Goal: Task Accomplishment & Management: Use online tool/utility

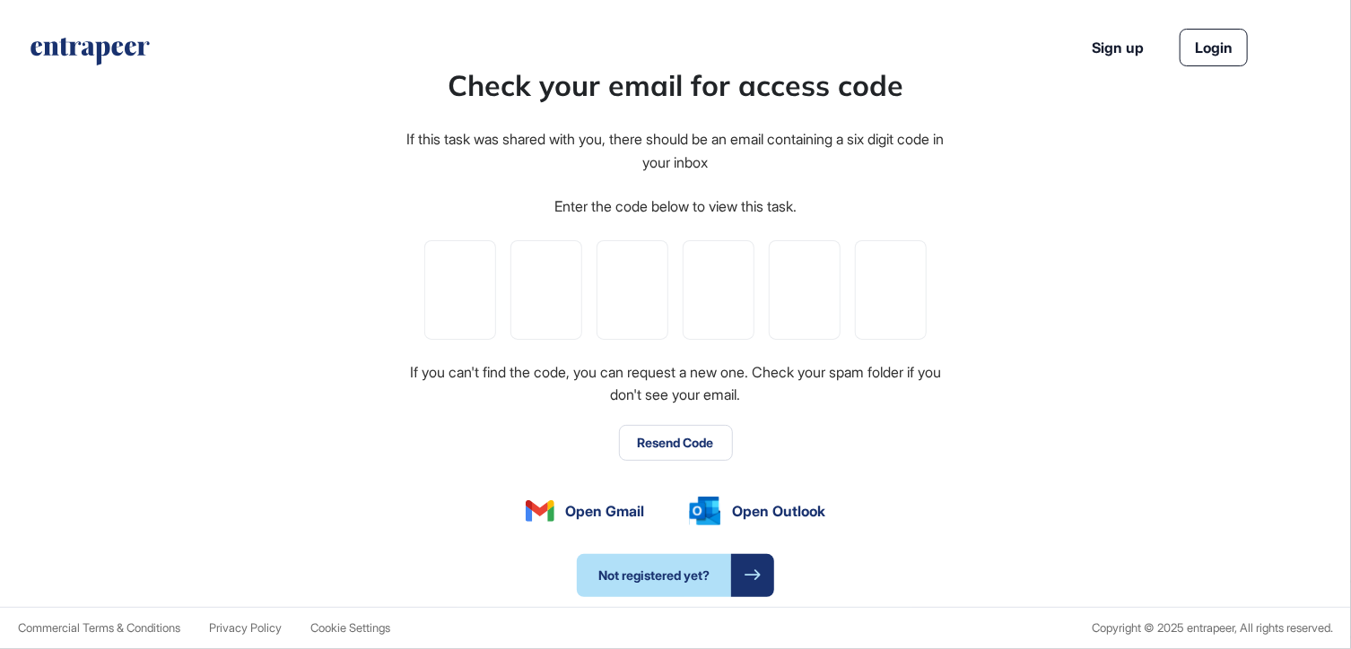
type input "*"
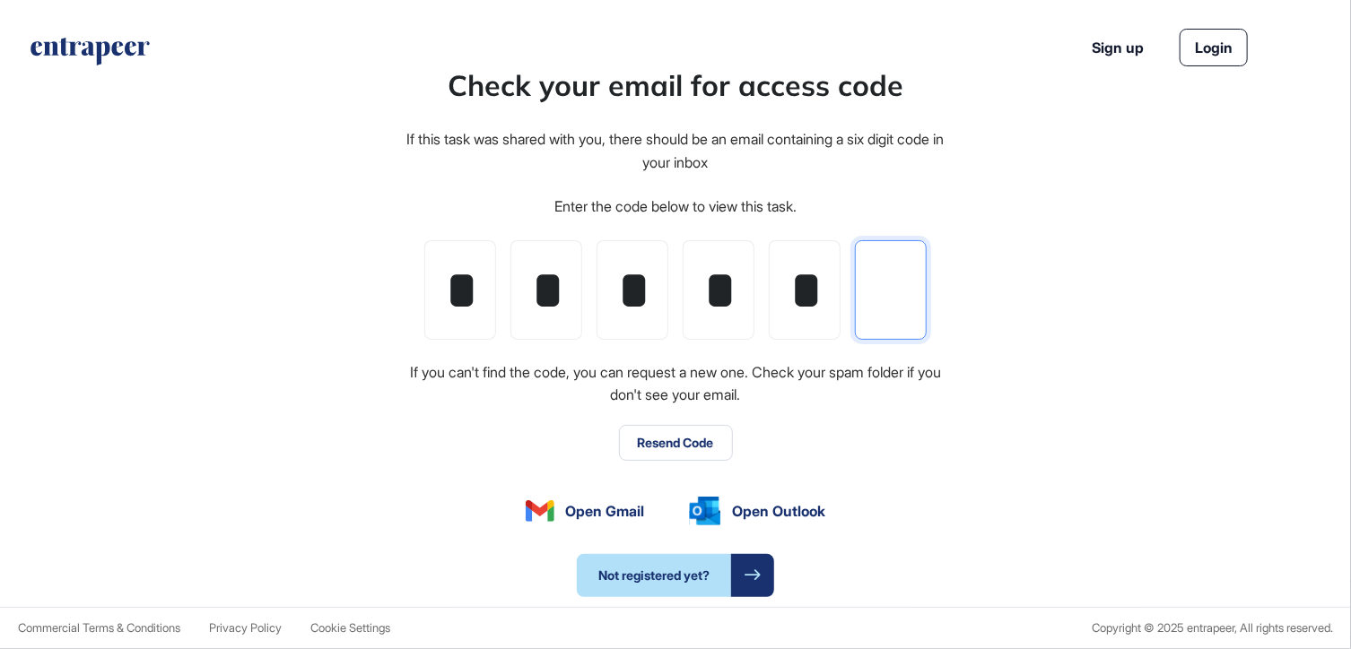
type input "*"
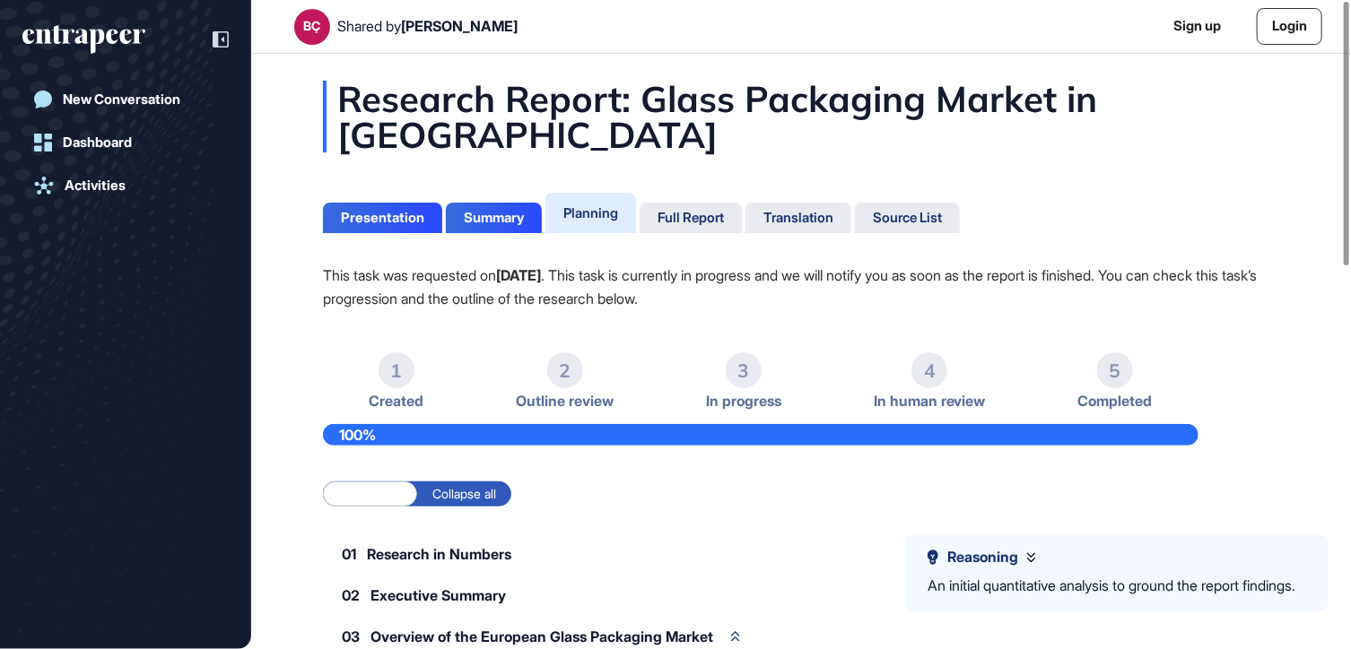
click at [600, 212] on div "Planning" at bounding box center [590, 213] width 55 height 17
click at [489, 222] on div "Summary" at bounding box center [494, 218] width 60 height 16
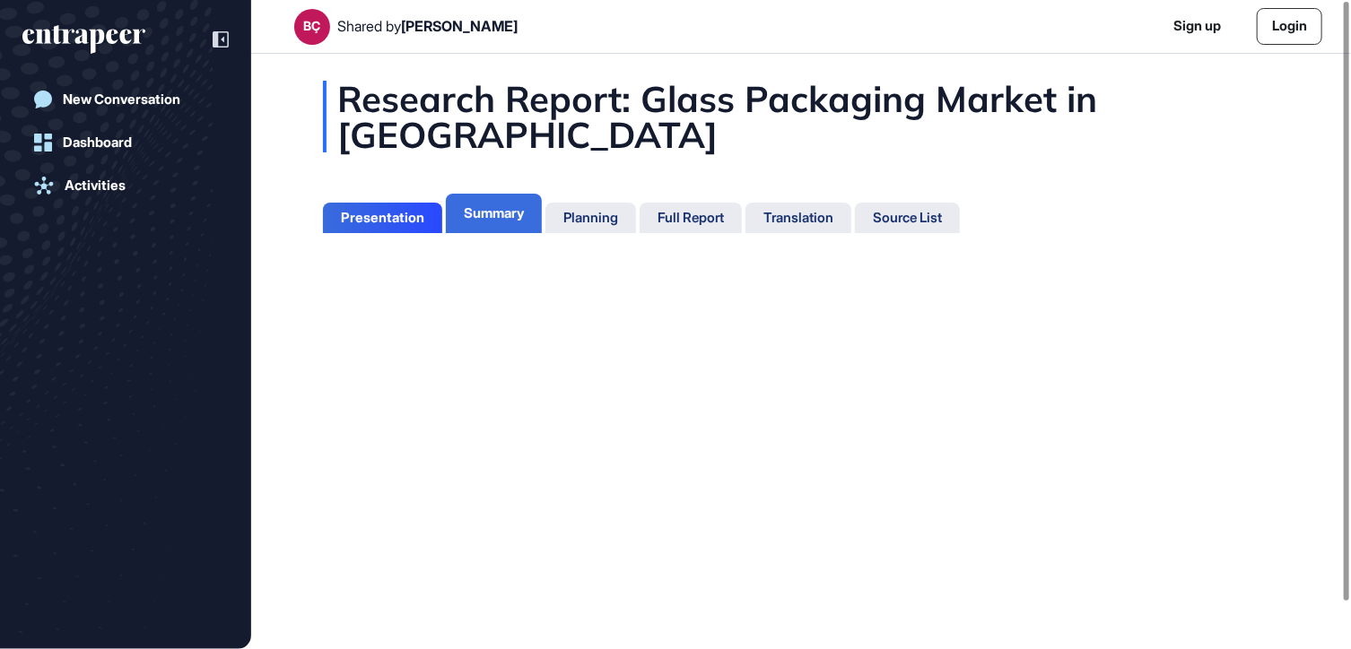
scroll to position [8, 0]
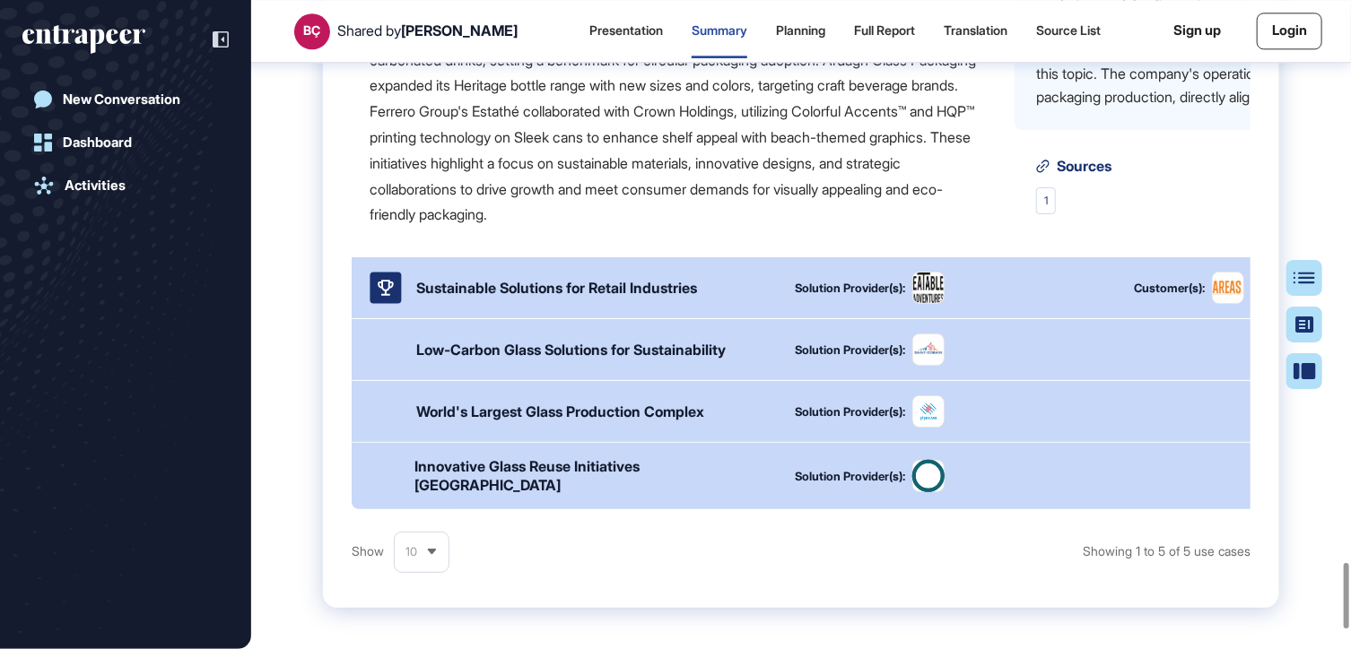
scroll to position [5782, 0]
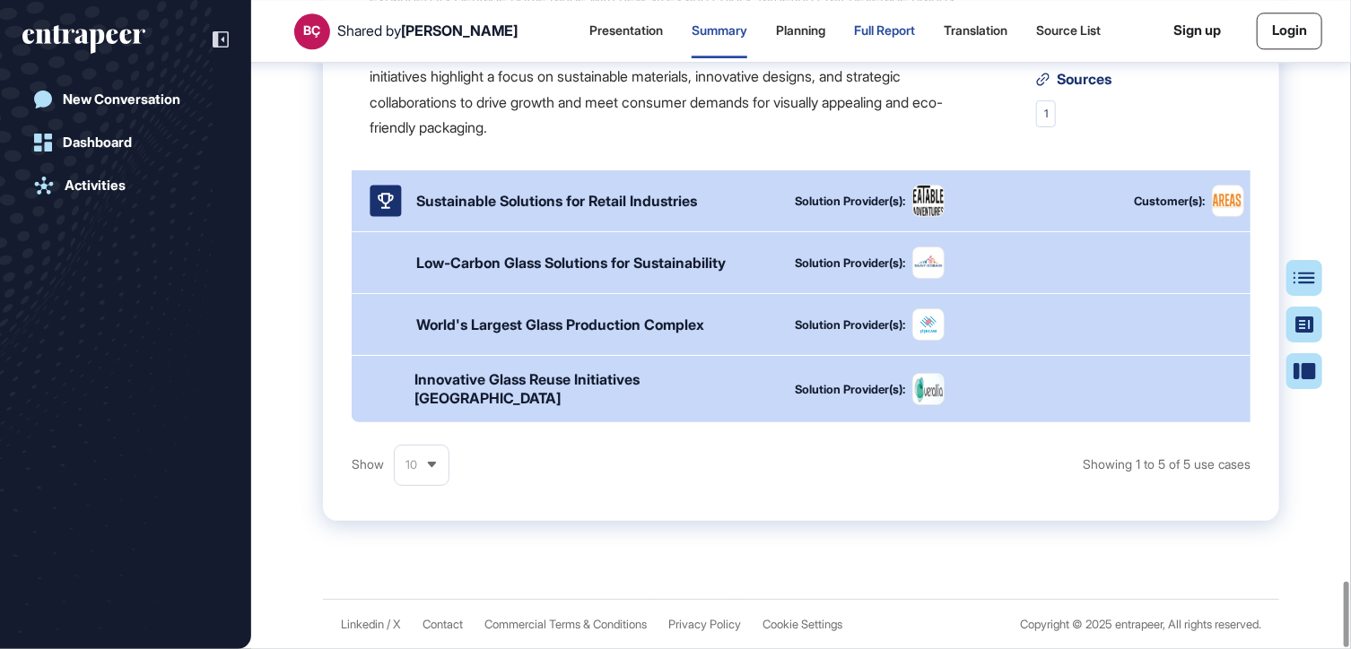
click at [860, 26] on div "Full Report" at bounding box center [884, 30] width 61 height 15
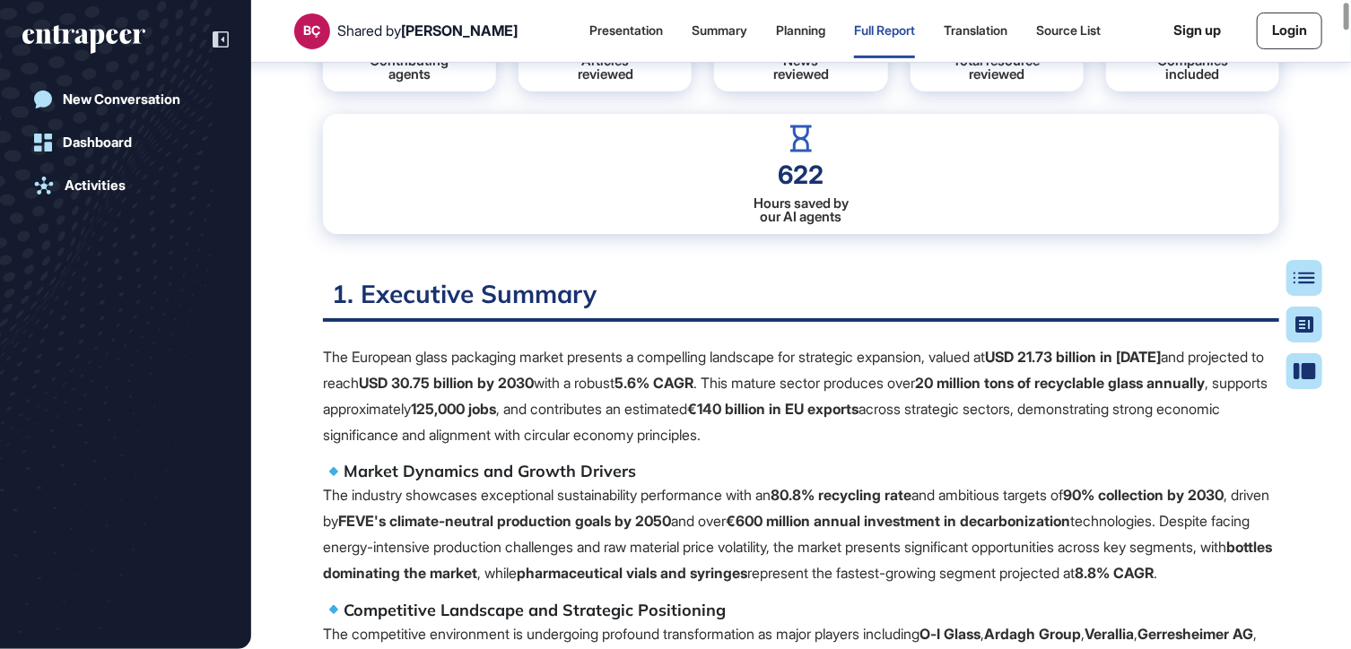
scroll to position [366, 0]
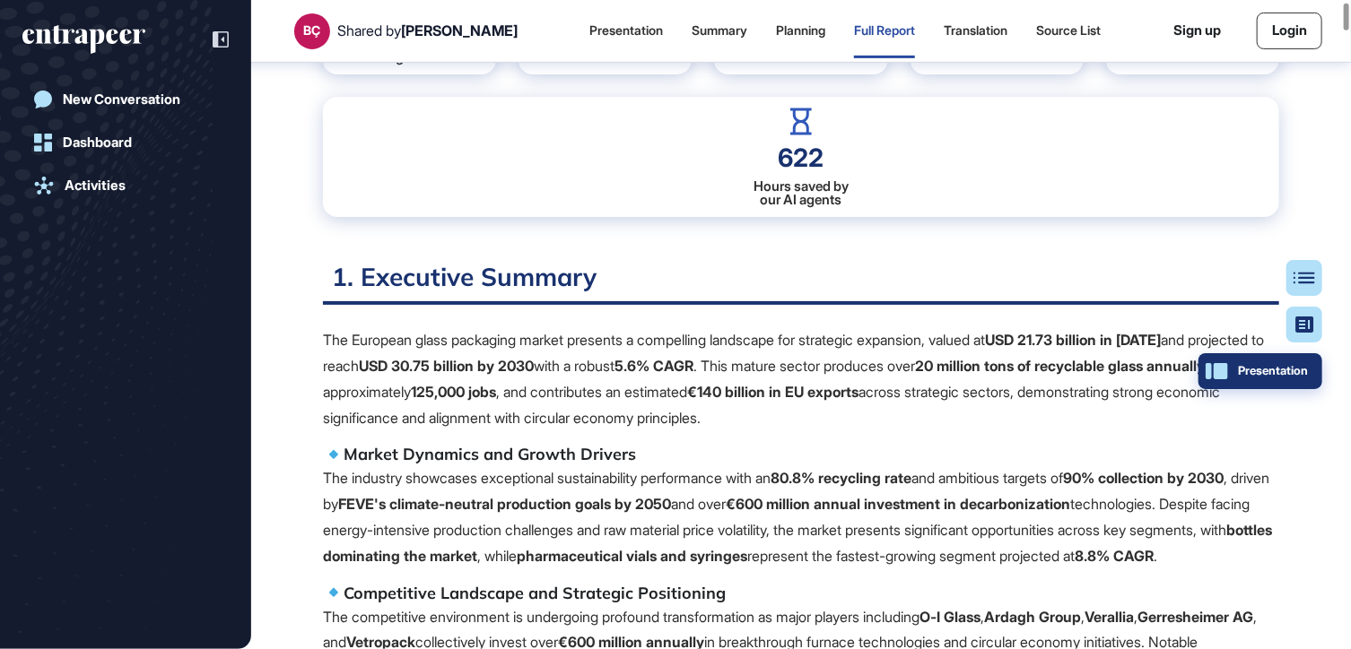
click at [1318, 370] on button "Presentation" at bounding box center [1260, 371] width 124 height 36
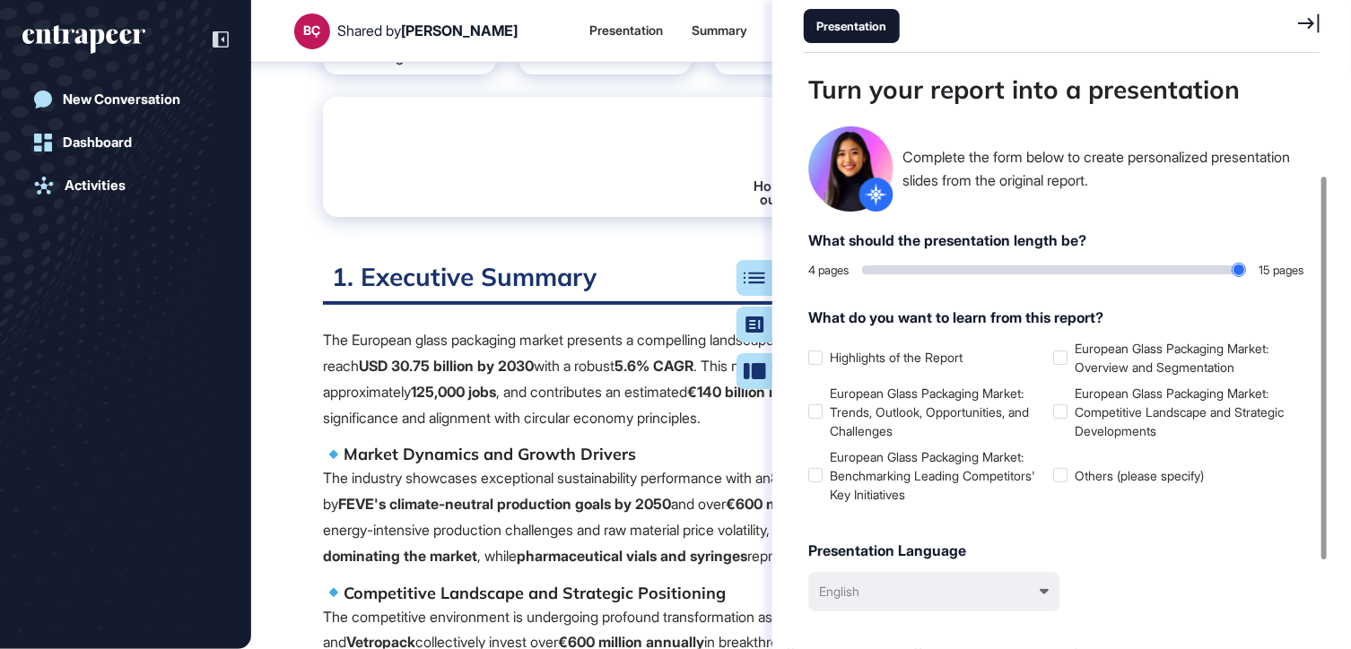
scroll to position [253, 0]
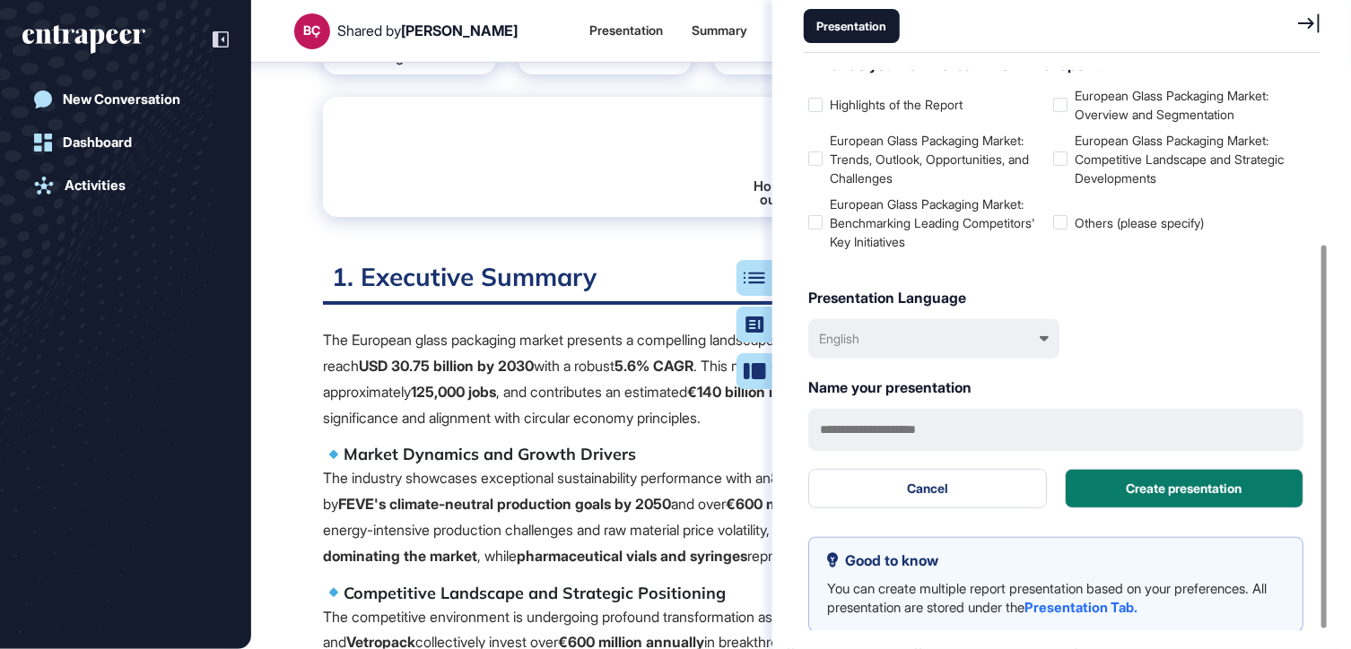
click at [1319, 16] on icon at bounding box center [1309, 22] width 22 height 19
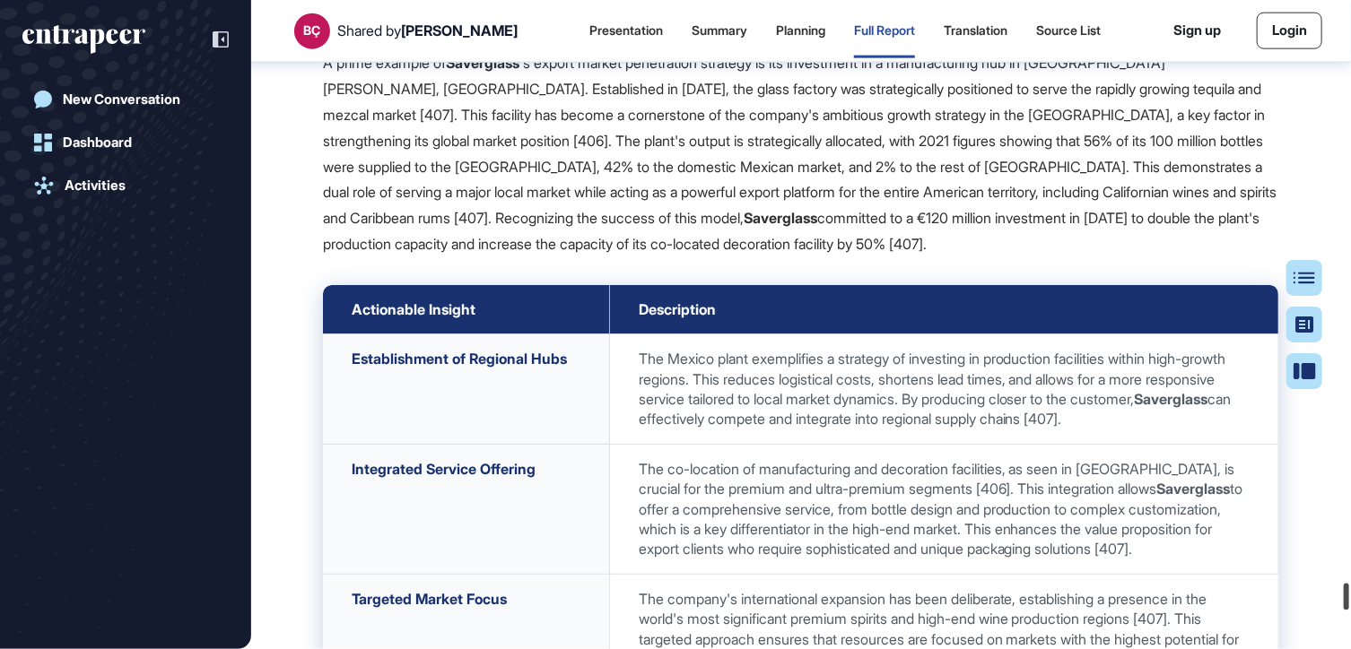
scroll to position [139875, 0]
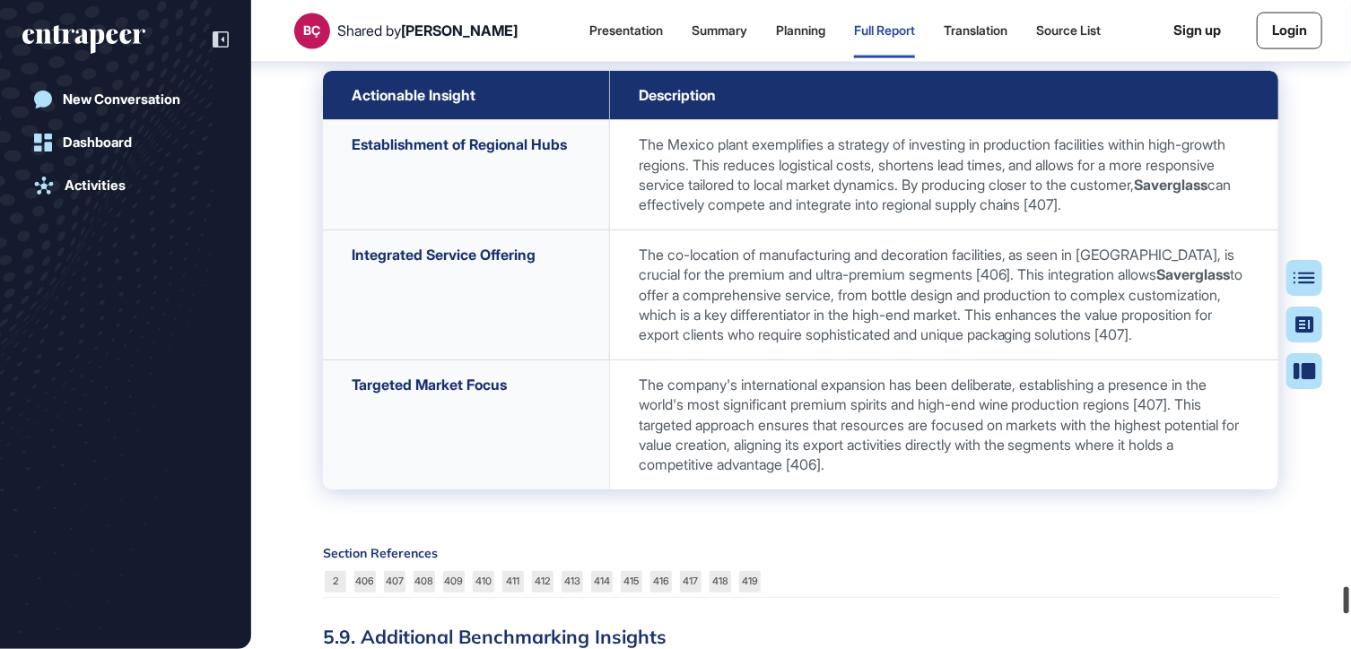
drag, startPoint x: 1347, startPoint y: 17, endPoint x: 1344, endPoint y: 600, distance: 583.0
click at [1344, 600] on div at bounding box center [1346, 601] width 5 height 27
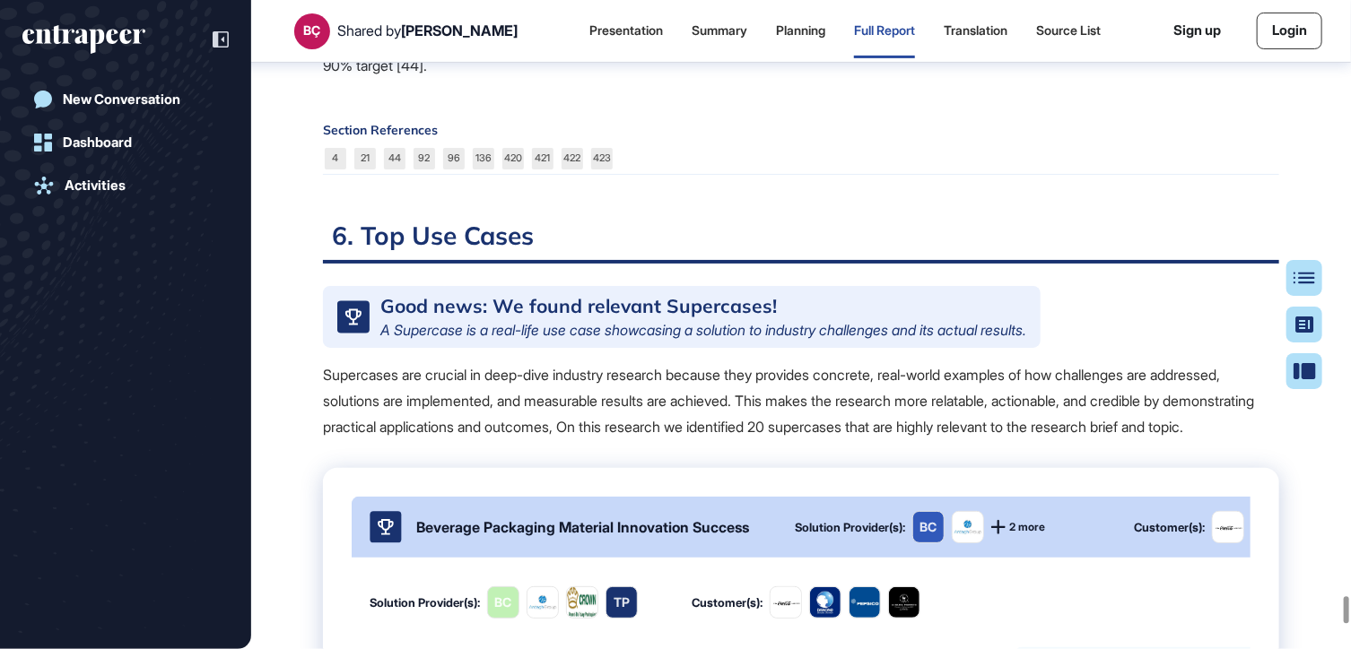
scroll to position [142207, 0]
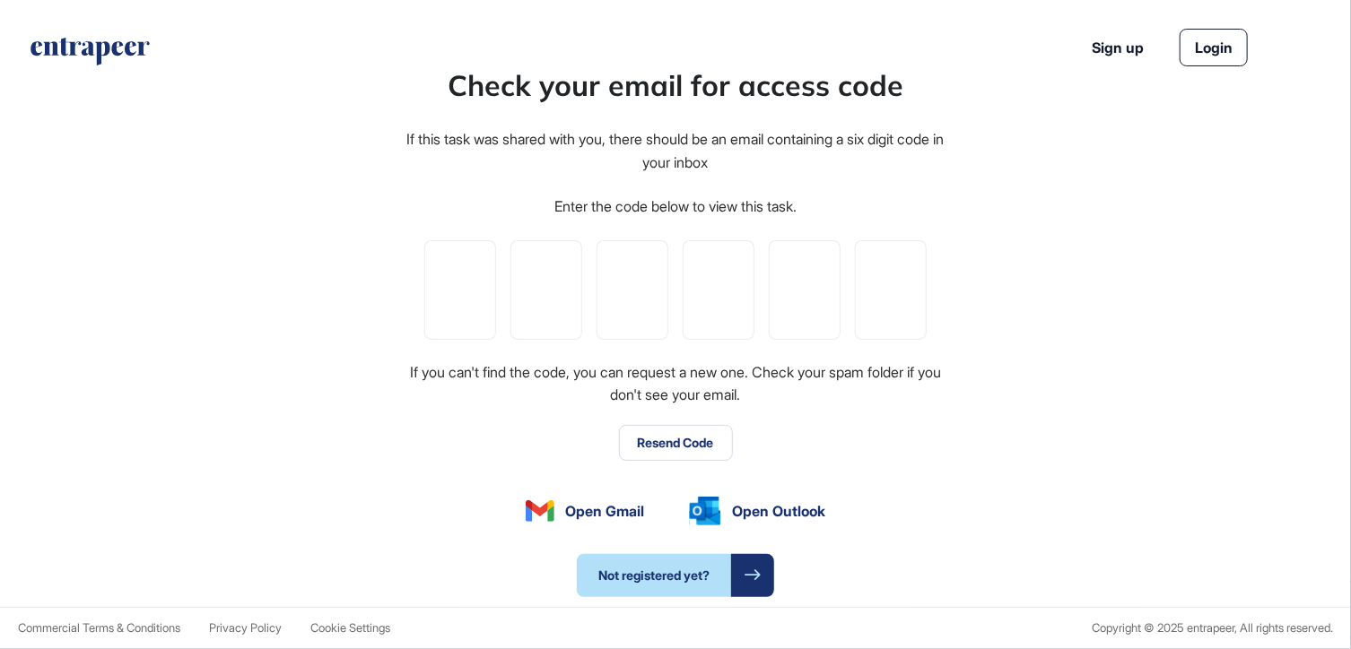
type input "*"
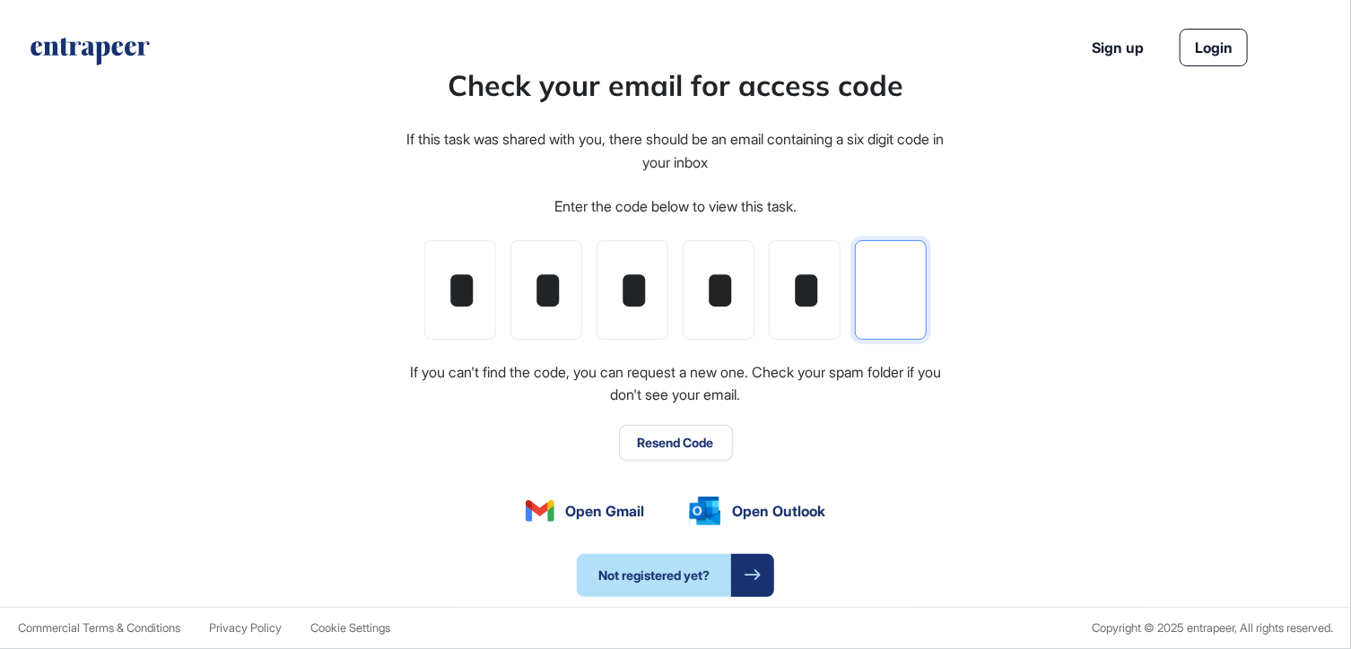
type input "*"
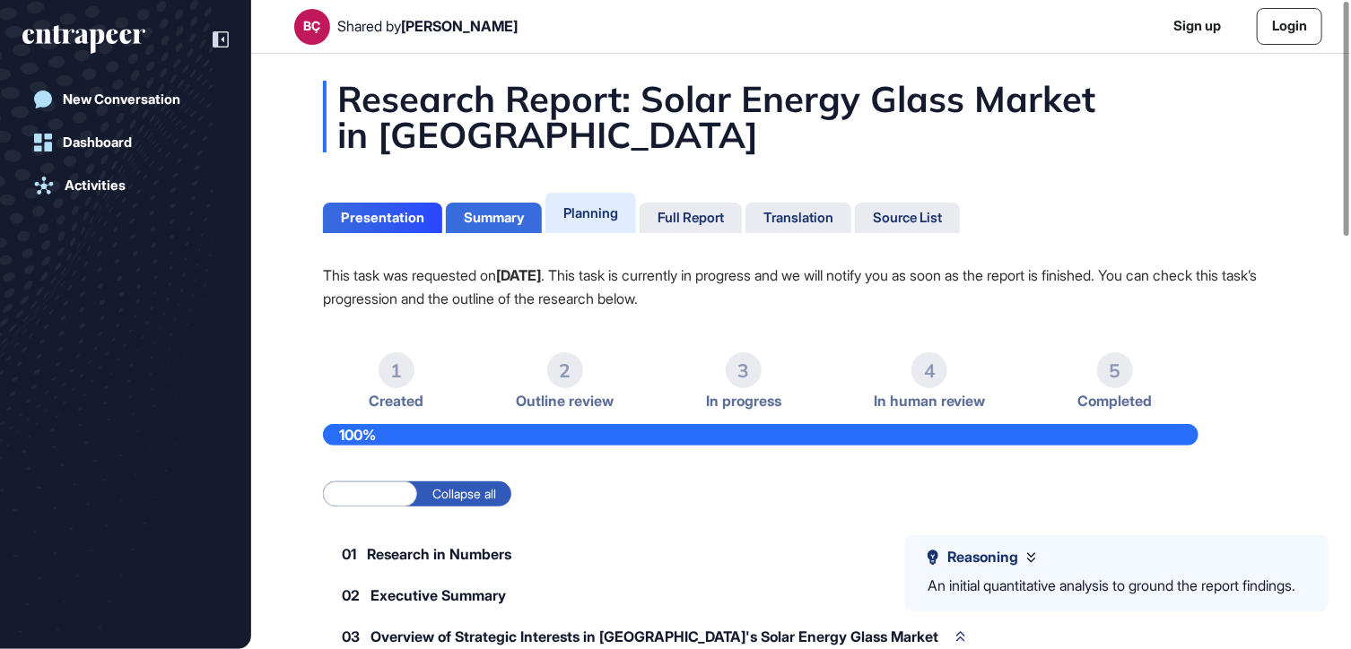
click at [492, 214] on div "Summary" at bounding box center [494, 218] width 60 height 16
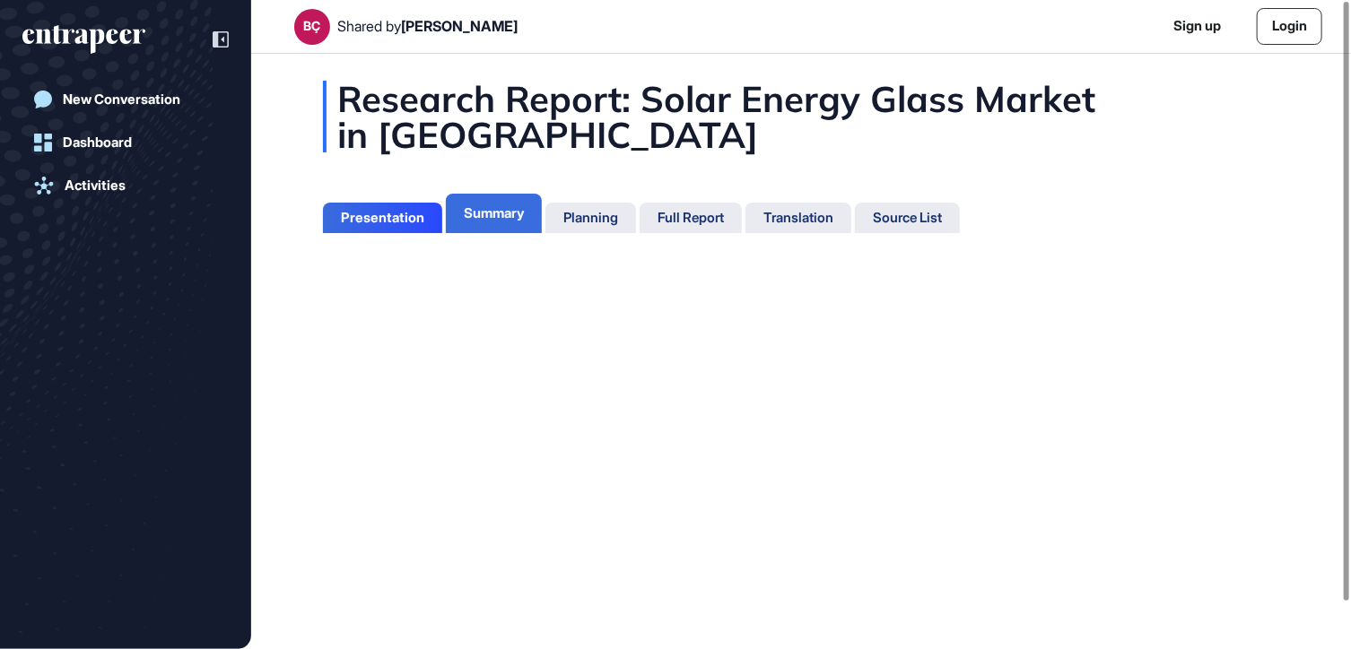
scroll to position [8, 0]
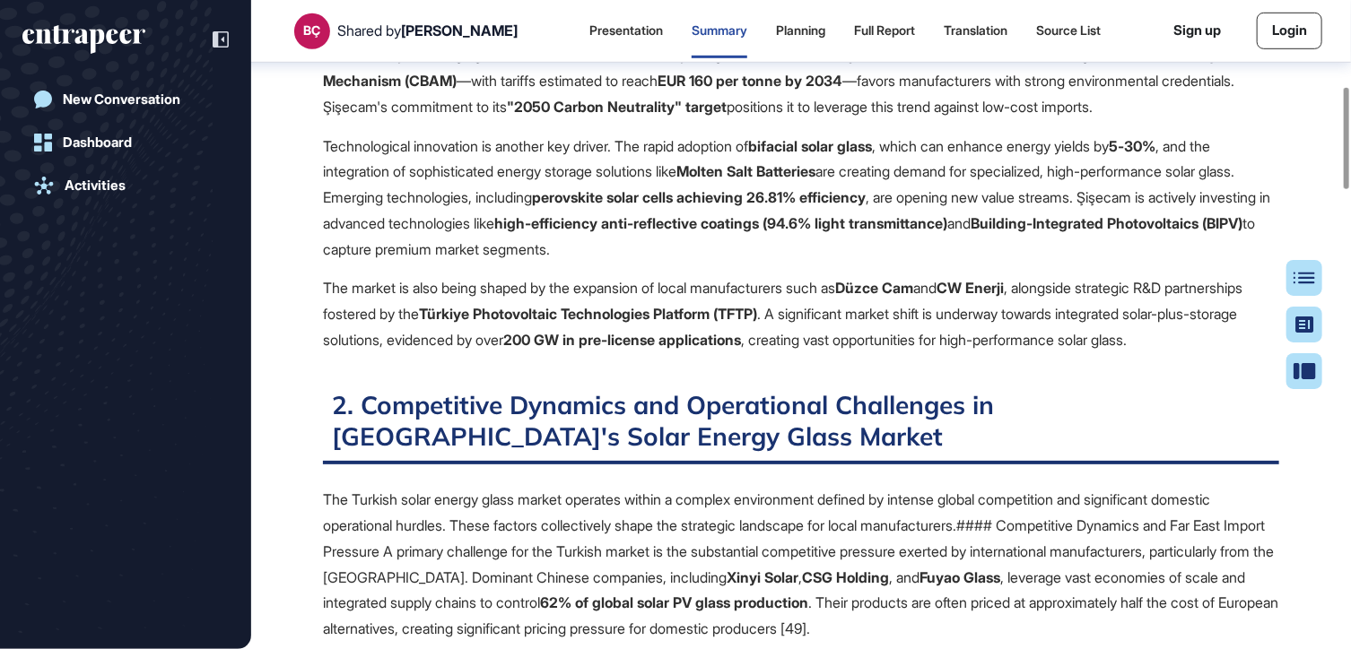
scroll to position [547, 0]
